Goal: Transaction & Acquisition: Purchase product/service

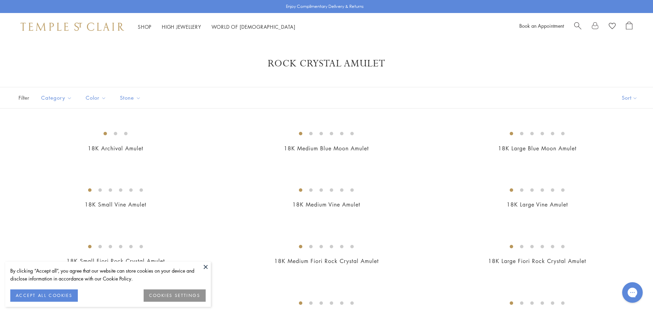
click at [575, 23] on span "Search" at bounding box center [577, 25] width 7 height 7
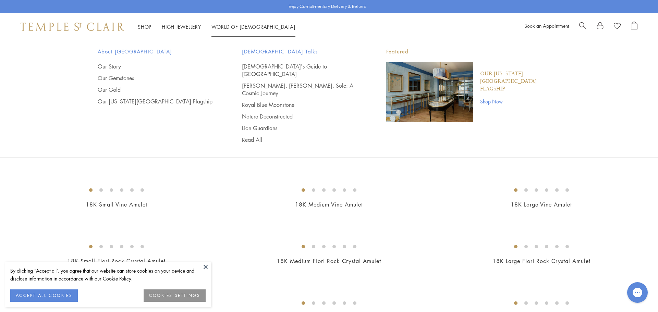
click at [578, 27] on div "Book an Appointment" at bounding box center [580, 27] width 113 height 10
click at [582, 23] on span "Search" at bounding box center [582, 25] width 7 height 7
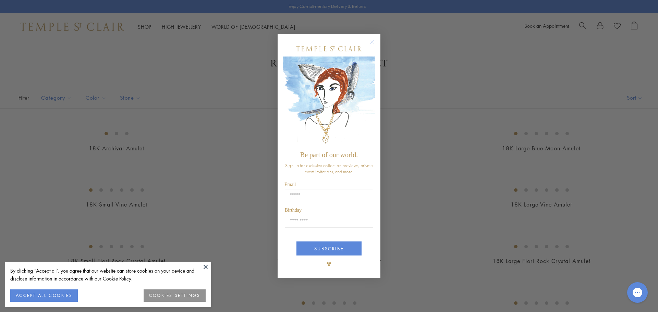
click at [372, 42] on circle "Close dialog" at bounding box center [372, 42] width 8 height 8
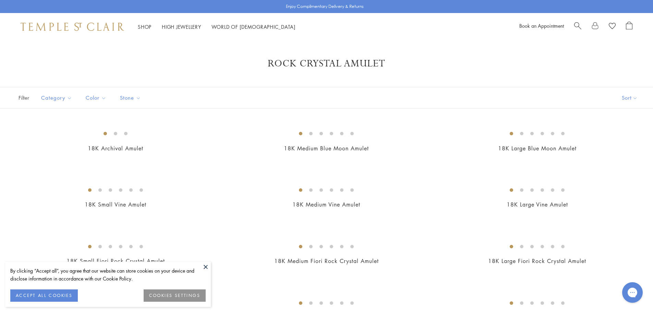
drag, startPoint x: 41, startPoint y: 294, endPoint x: 117, endPoint y: 279, distance: 76.8
click at [42, 294] on button "ACCEPT ALL COOKIES" at bounding box center [44, 296] width 68 height 12
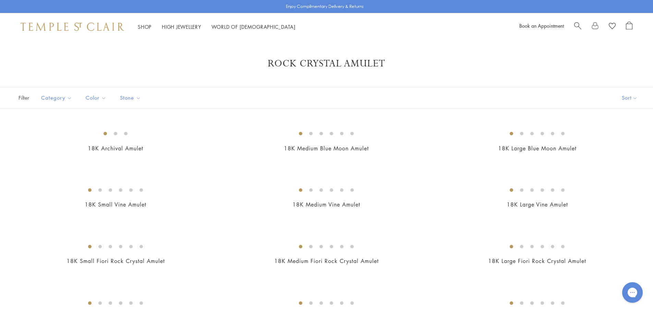
click at [576, 24] on span "Search" at bounding box center [577, 25] width 7 height 7
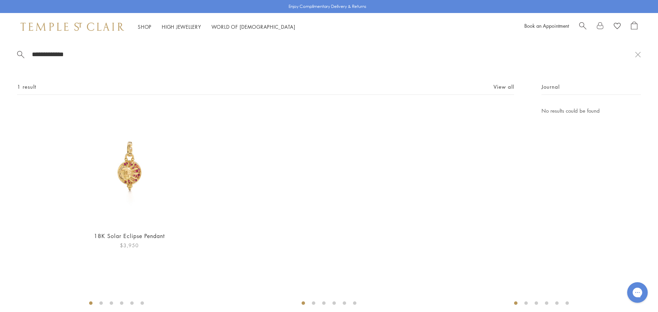
type input "**********"
click at [122, 174] on img at bounding box center [129, 166] width 119 height 119
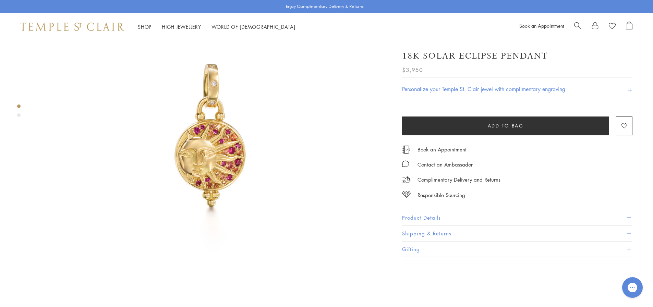
scroll to position [69, 0]
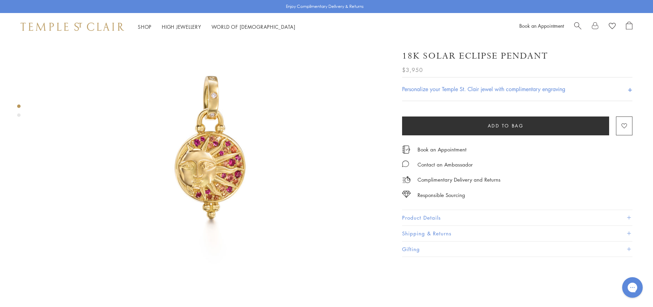
click at [409, 216] on button "Product Details" at bounding box center [517, 217] width 230 height 15
